Goal: Navigation & Orientation: Find specific page/section

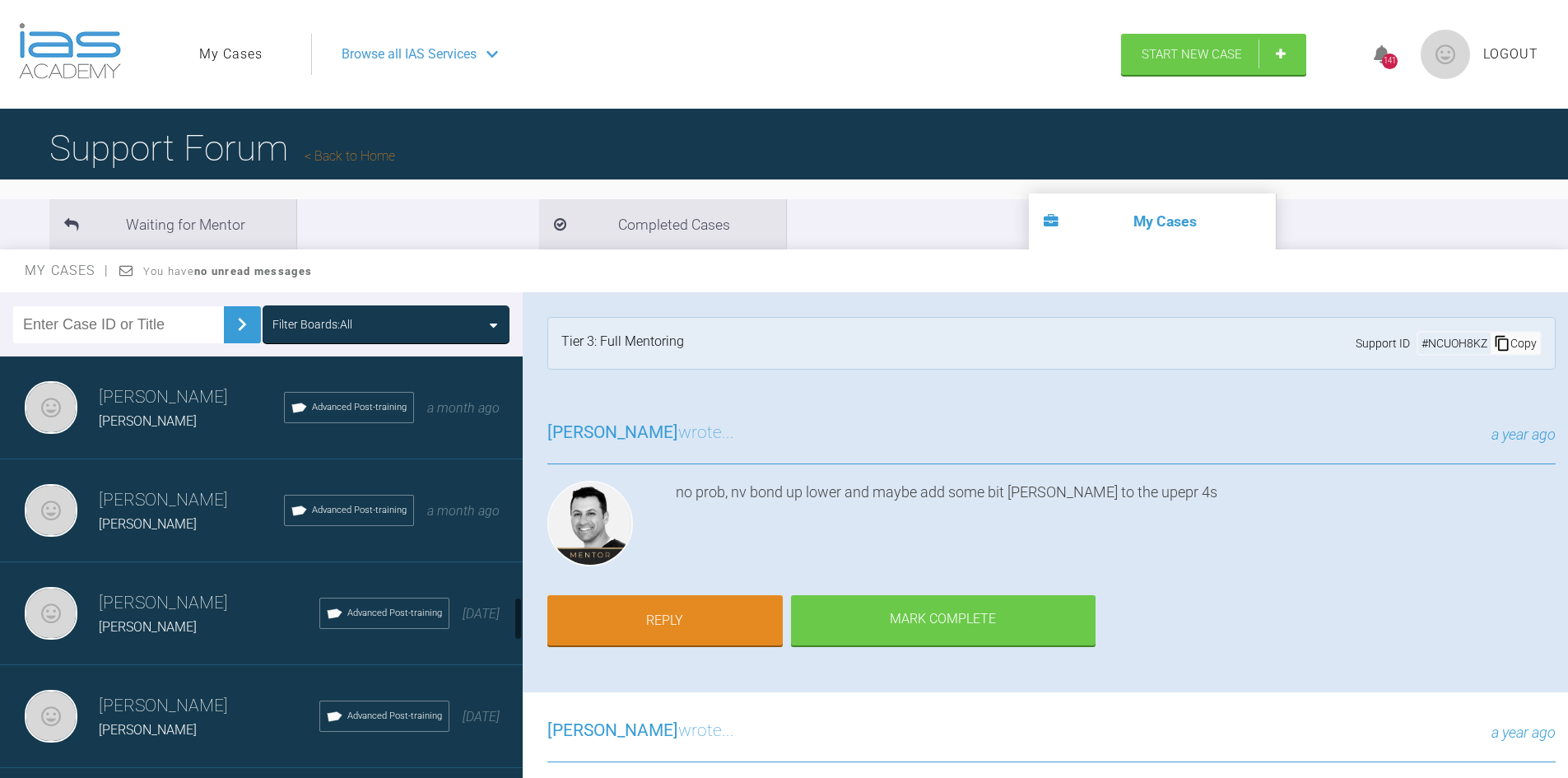
scroll to position [2339, 0]
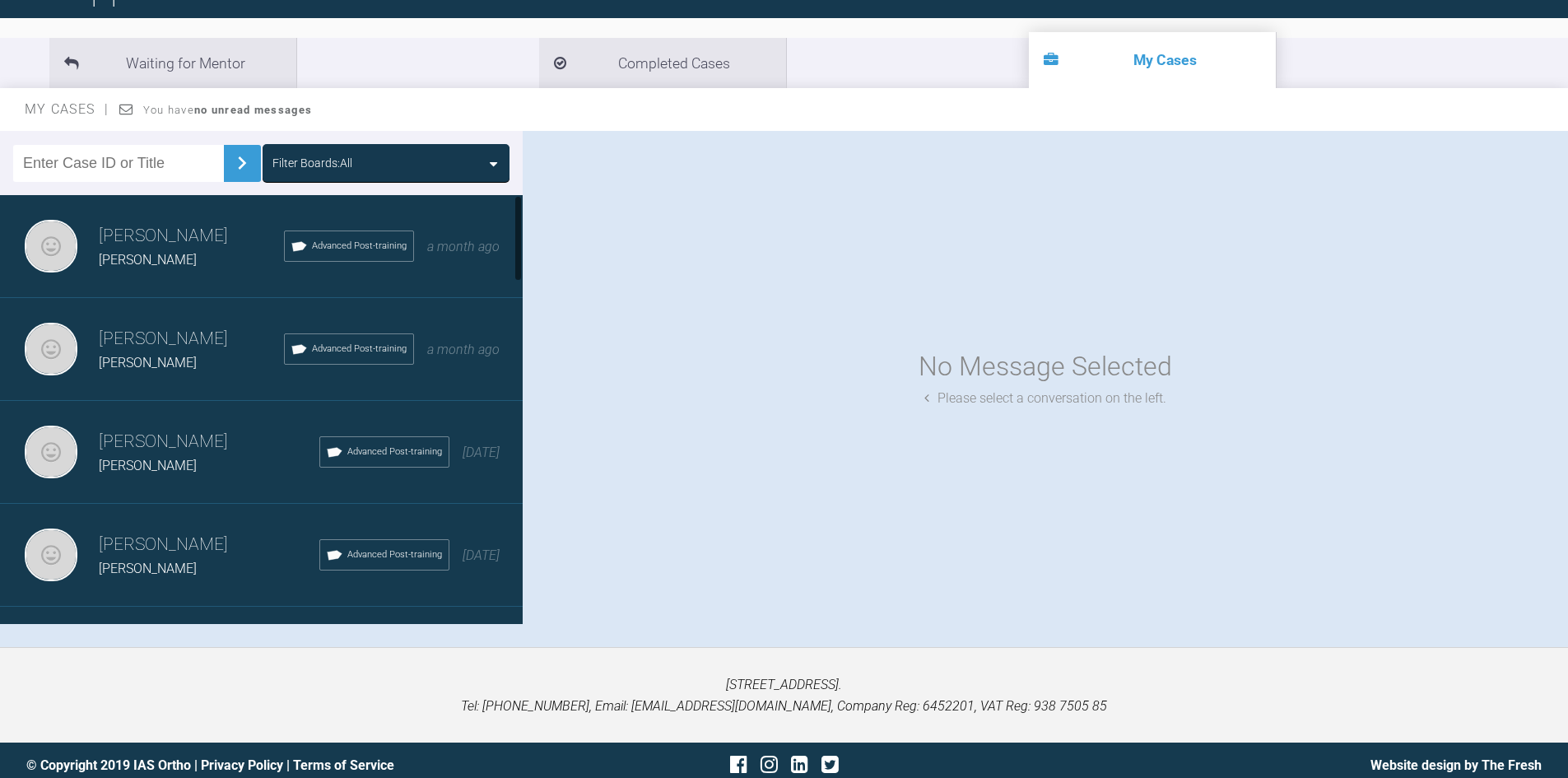
scroll to position [165, 0]
